Goal: Entertainment & Leisure: Consume media (video, audio)

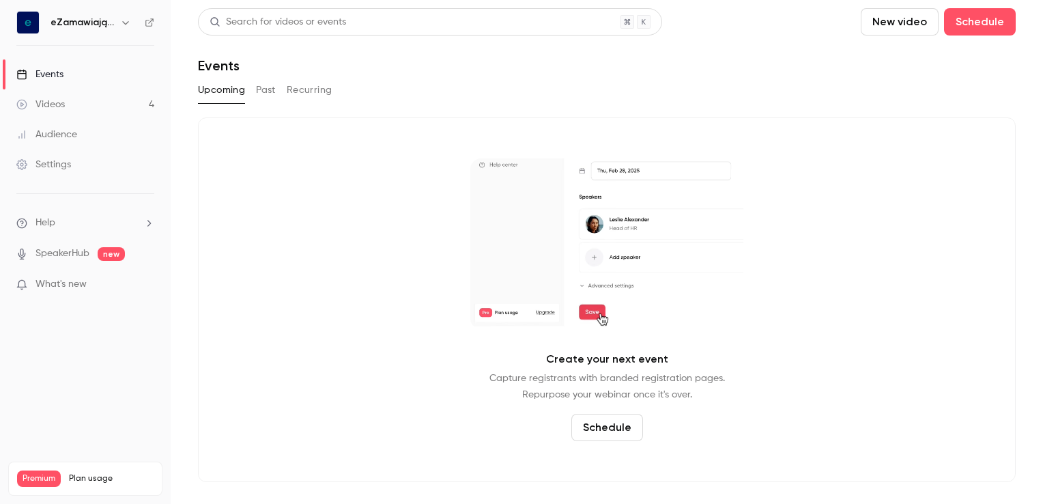
click at [109, 22] on h6 "eZamawiający" at bounding box center [82, 23] width 64 height 14
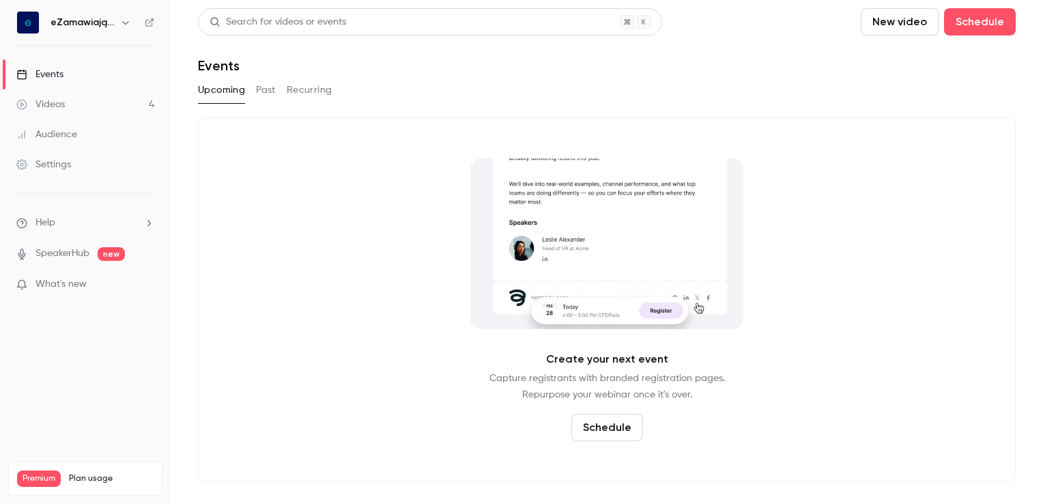
click at [130, 21] on icon "button" at bounding box center [125, 22] width 11 height 11
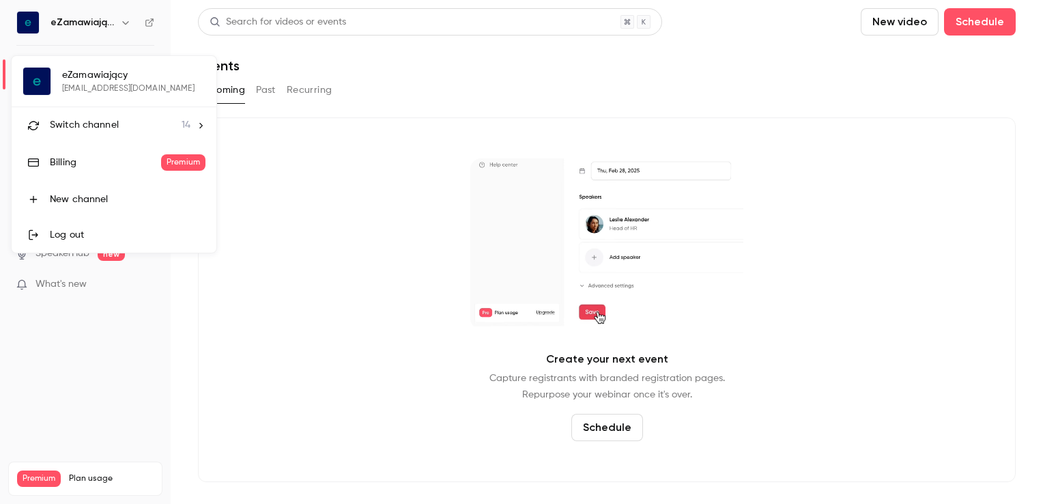
click at [106, 118] on span "Switch channel" at bounding box center [84, 125] width 69 height 14
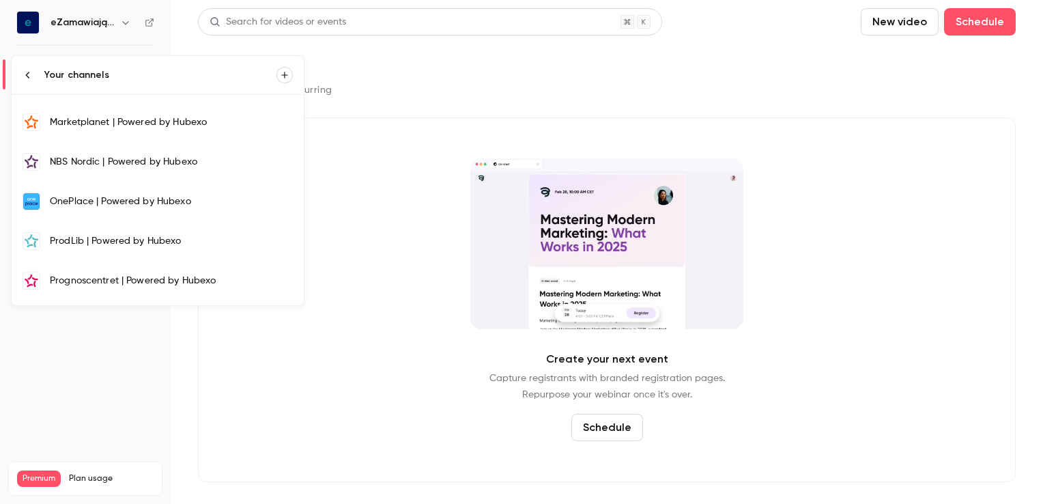
scroll to position [205, 0]
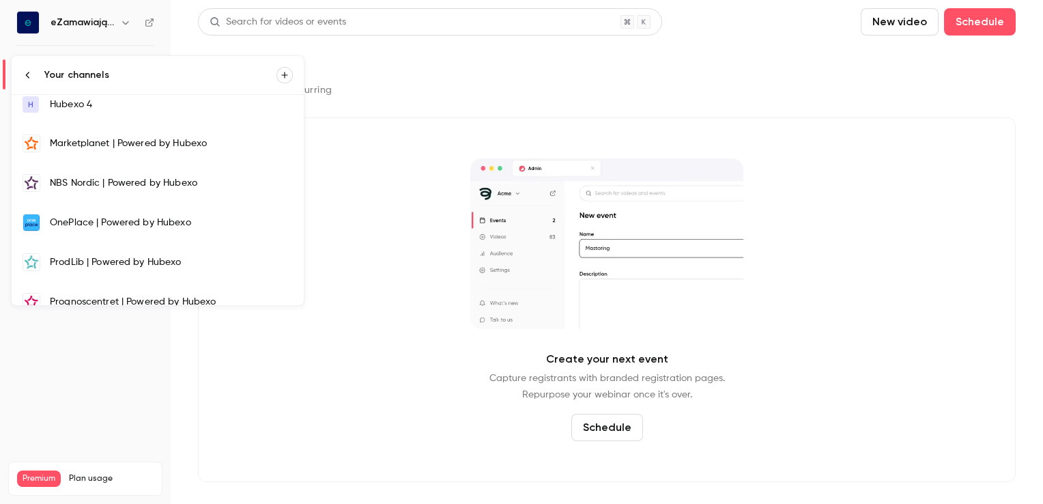
click at [102, 139] on div "Marketplanet | Powered by Hubexo" at bounding box center [171, 143] width 243 height 14
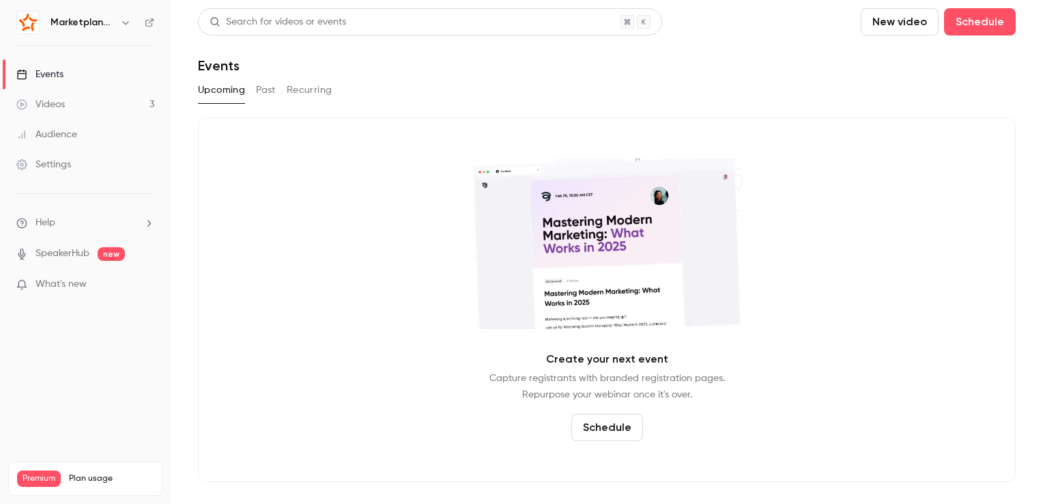
click at [75, 104] on link "Videos 3" at bounding box center [85, 104] width 171 height 30
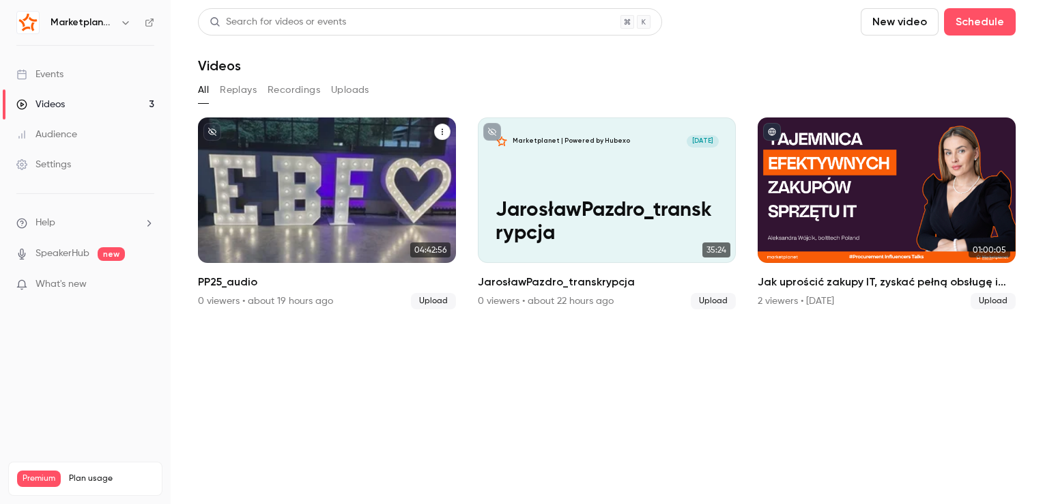
click at [375, 192] on div "Marketplanet | Powered by Hubexo [DATE] PP25_audio" at bounding box center [327, 189] width 258 height 145
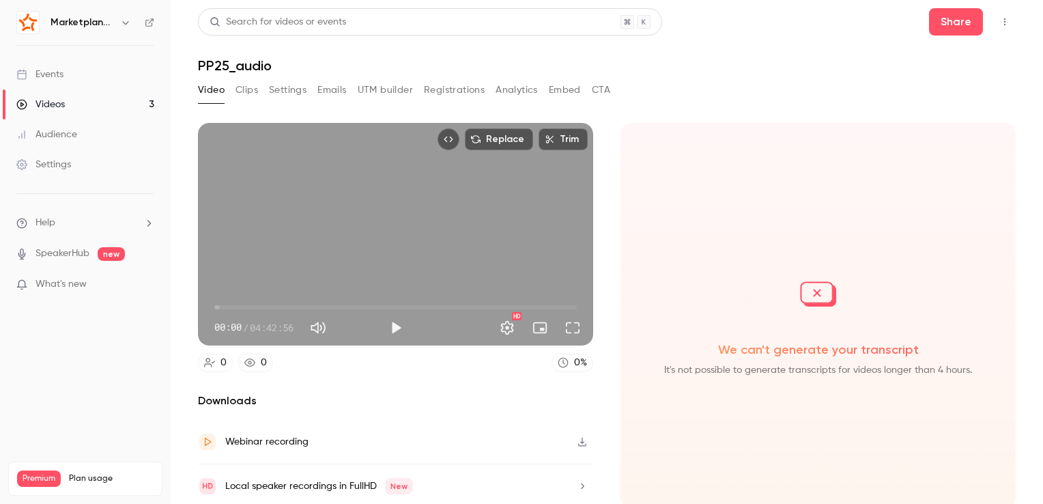
click at [100, 100] on link "Videos 3" at bounding box center [85, 104] width 171 height 30
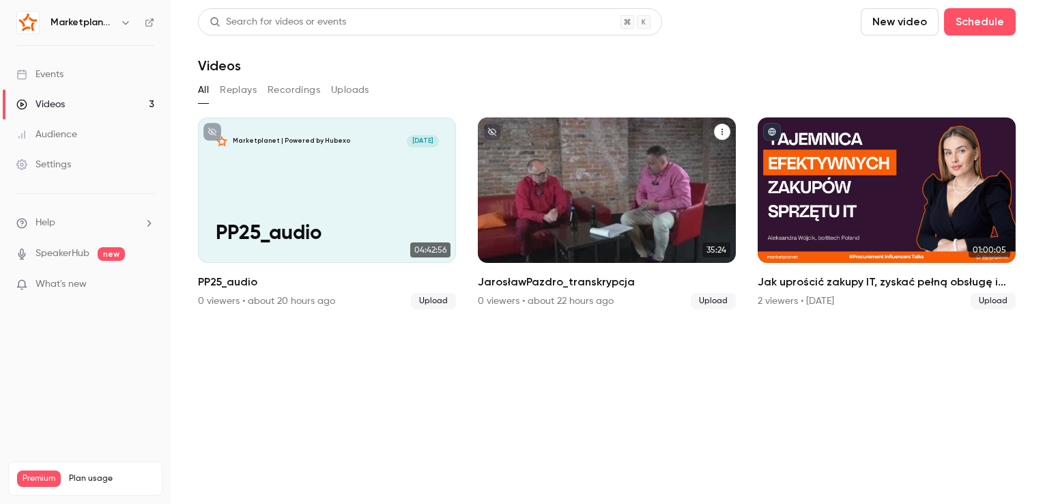
click at [608, 162] on div "Marketplanet | Powered by Hubexo [DATE] JarosławPazdro_transkrypcja" at bounding box center [607, 189] width 258 height 145
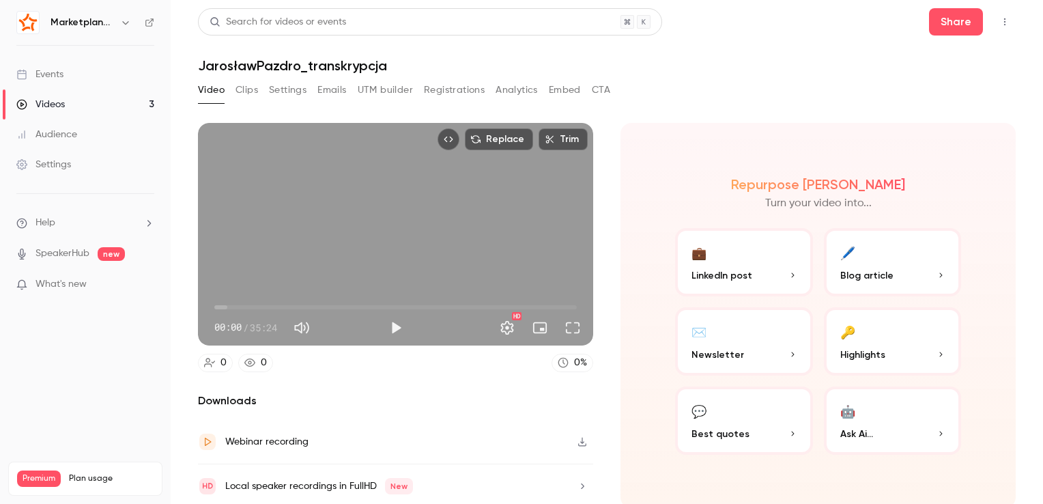
click at [250, 97] on button "Clips" at bounding box center [246, 90] width 23 height 22
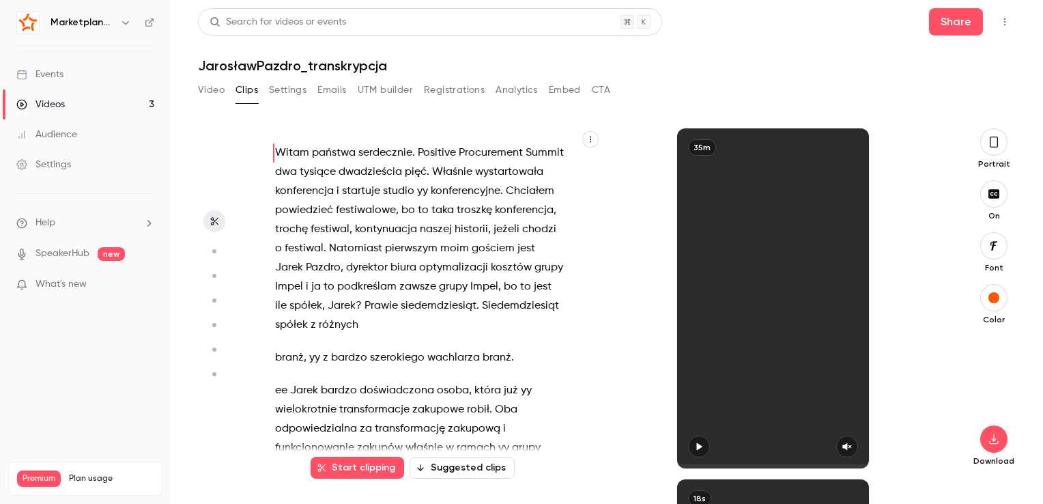
click at [334, 198] on span "konferencja" at bounding box center [304, 191] width 59 height 19
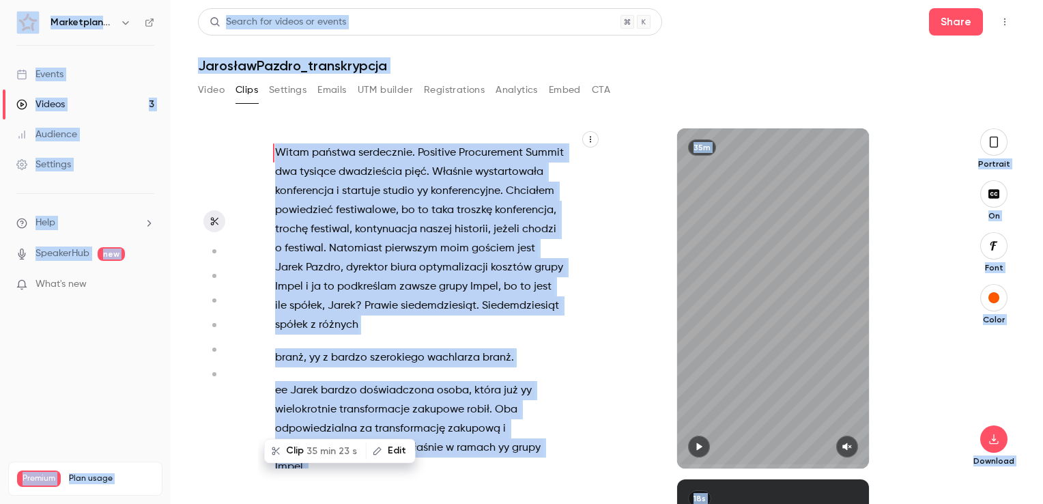
type input "*"
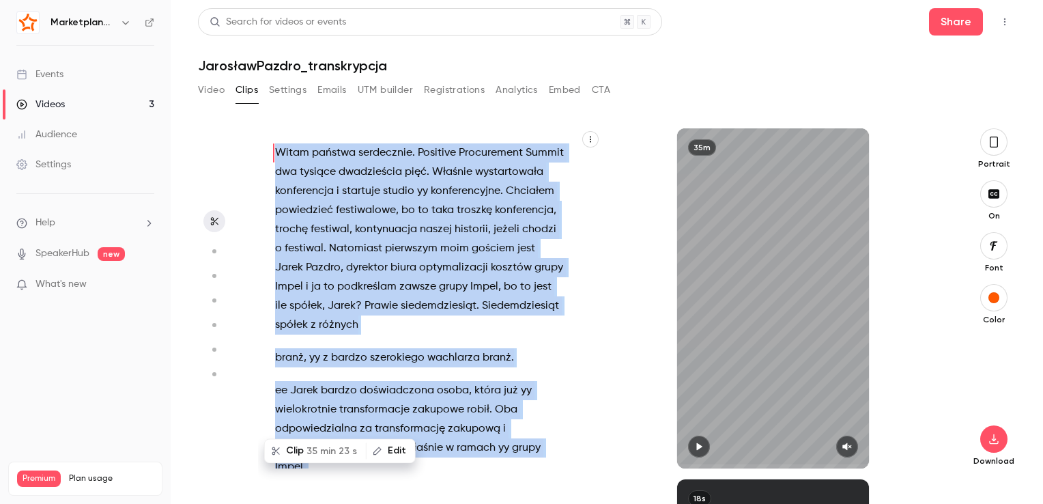
click at [72, 104] on link "Videos 3" at bounding box center [85, 104] width 171 height 30
